Goal: Task Accomplishment & Management: Use online tool/utility

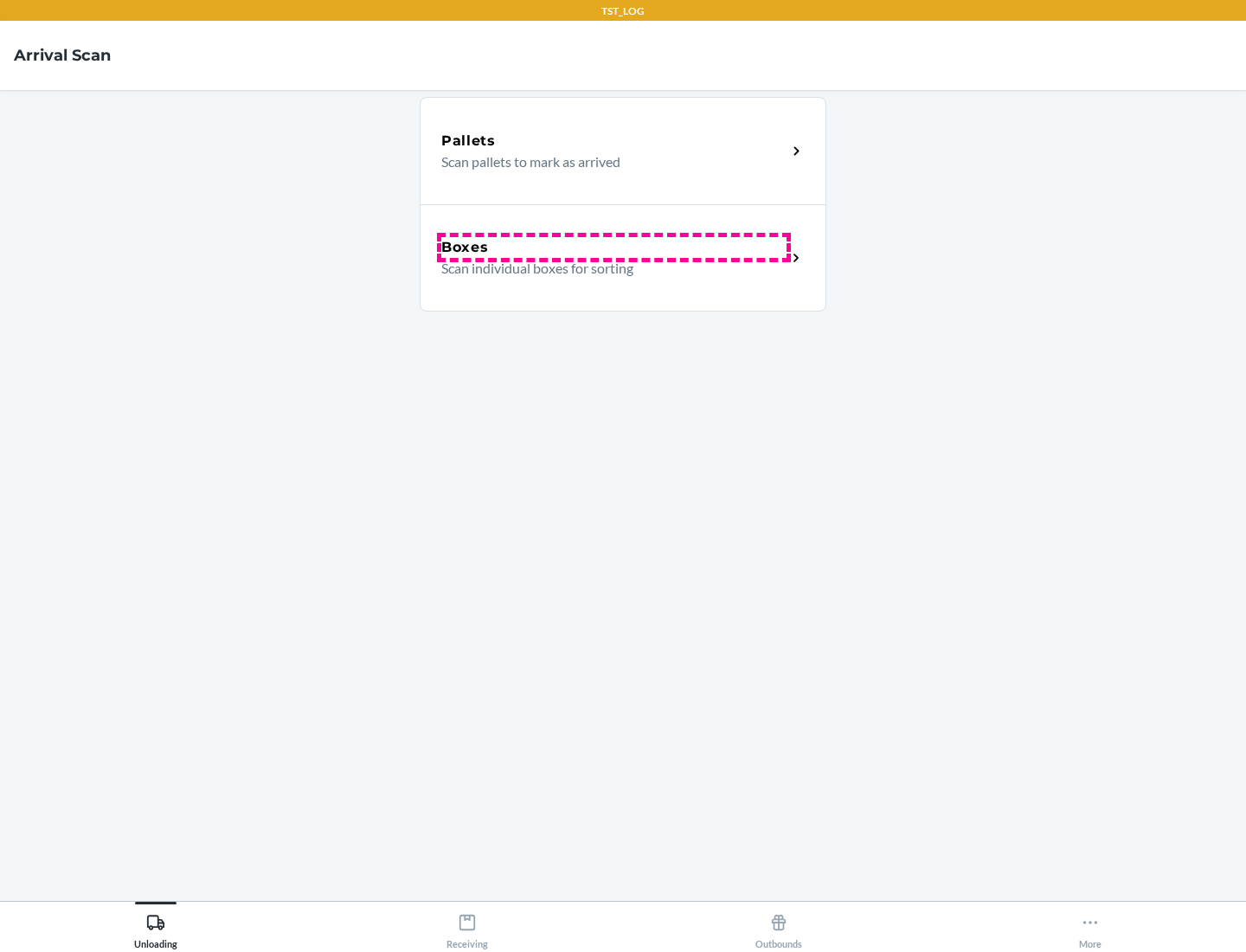
click at [613, 248] on div "Boxes" at bounding box center [613, 247] width 345 height 20
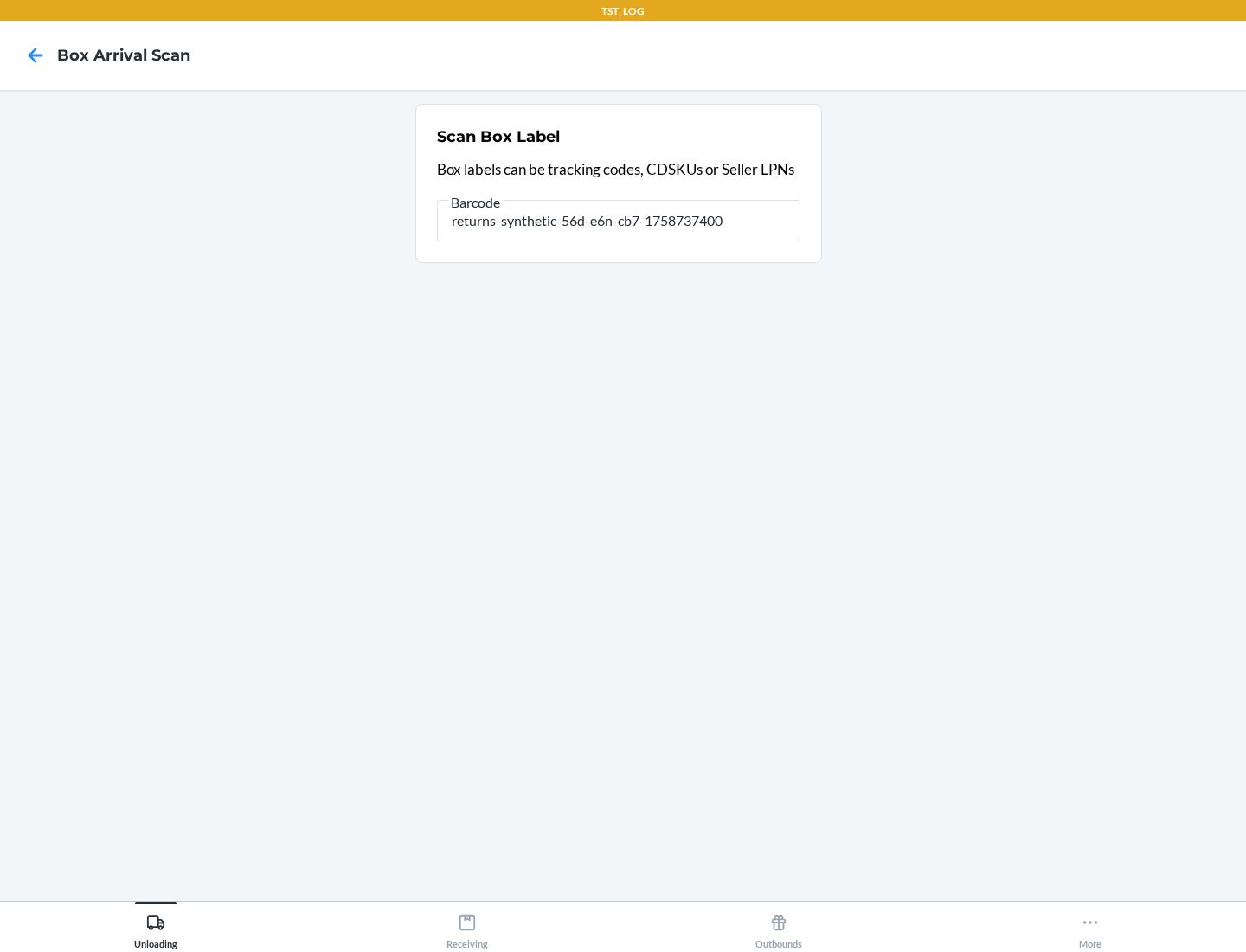
type input "returns-synthetic-56d-e6n-cb7-1758737400"
